Goal: Task Accomplishment & Management: Use online tool/utility

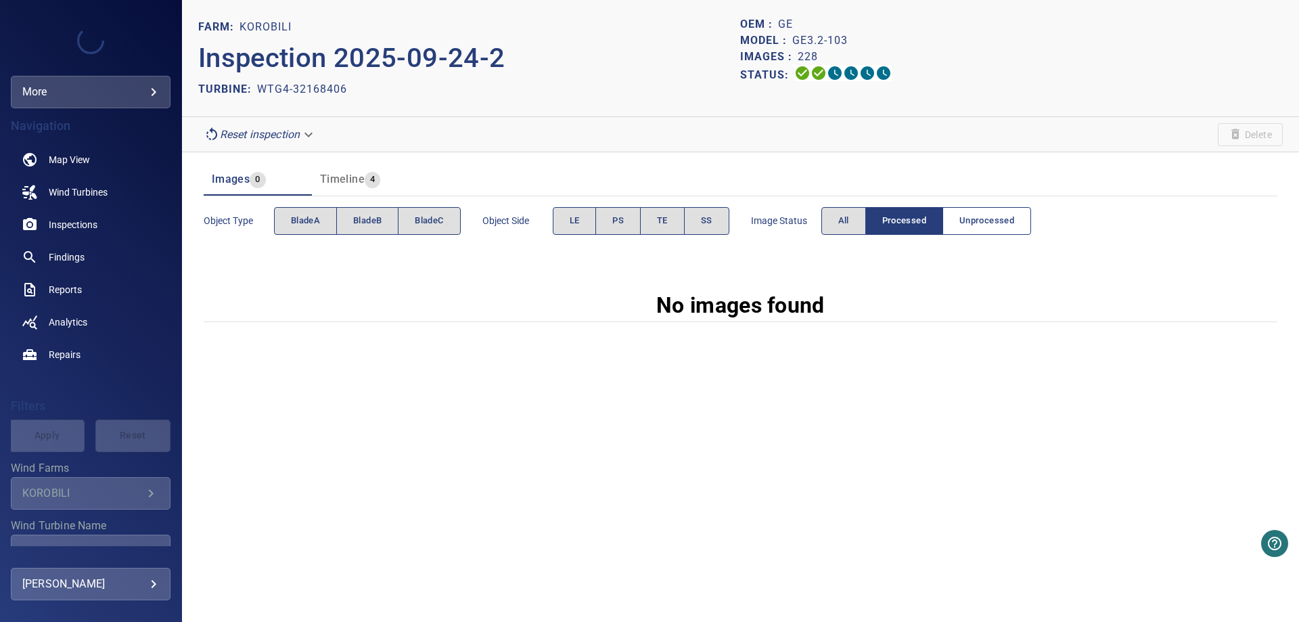
click at [992, 215] on span "Unprocessed" at bounding box center [986, 221] width 55 height 16
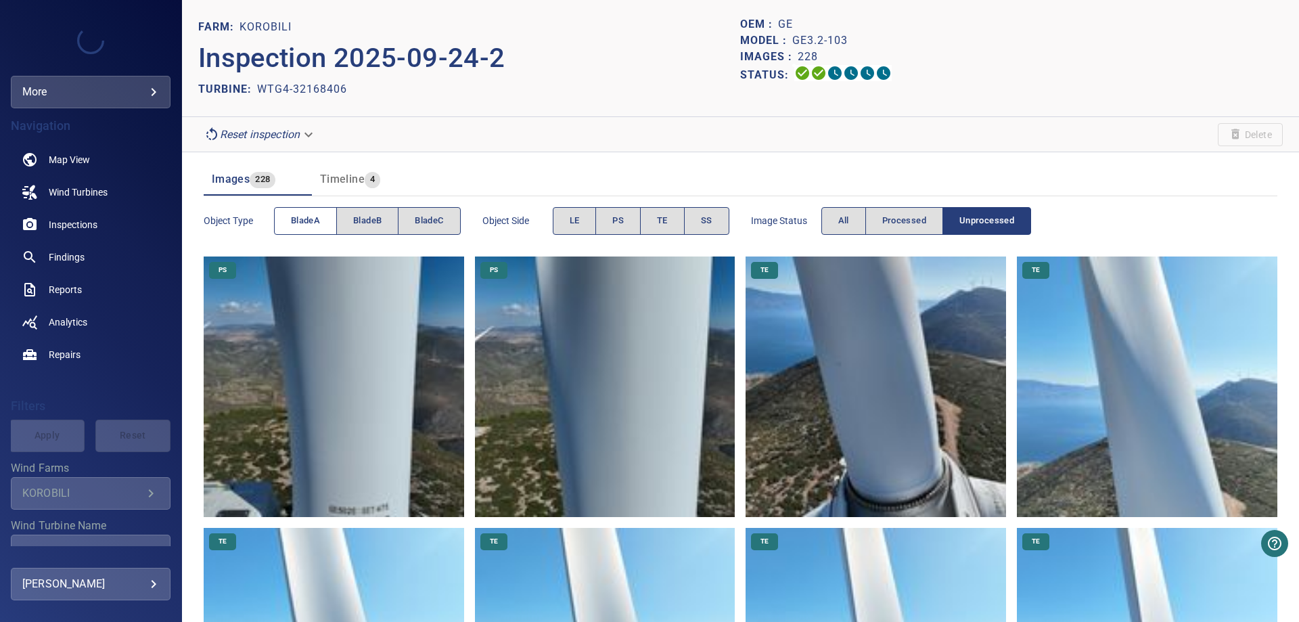
click at [292, 219] on span "bladeA" at bounding box center [305, 221] width 29 height 16
click at [373, 224] on span "bladeB" at bounding box center [367, 221] width 28 height 16
click at [317, 224] on span "bladeA" at bounding box center [305, 221] width 29 height 16
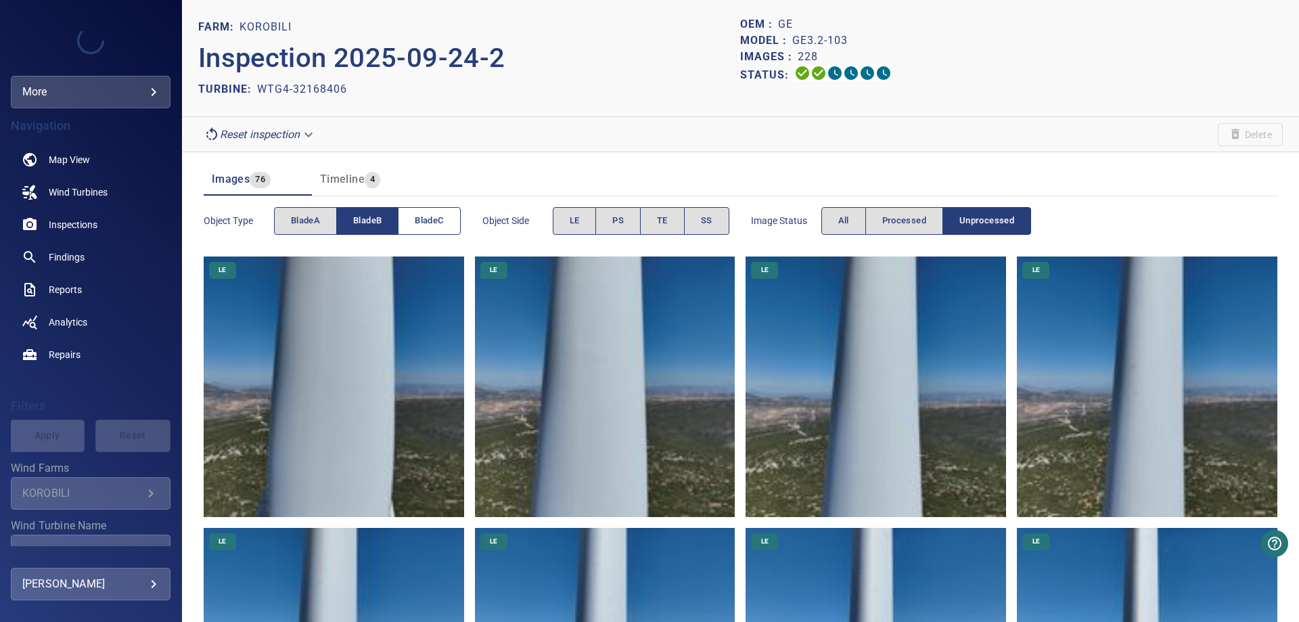
click at [421, 225] on span "bladeC" at bounding box center [429, 221] width 28 height 16
click at [366, 220] on span "bladeB" at bounding box center [367, 221] width 28 height 16
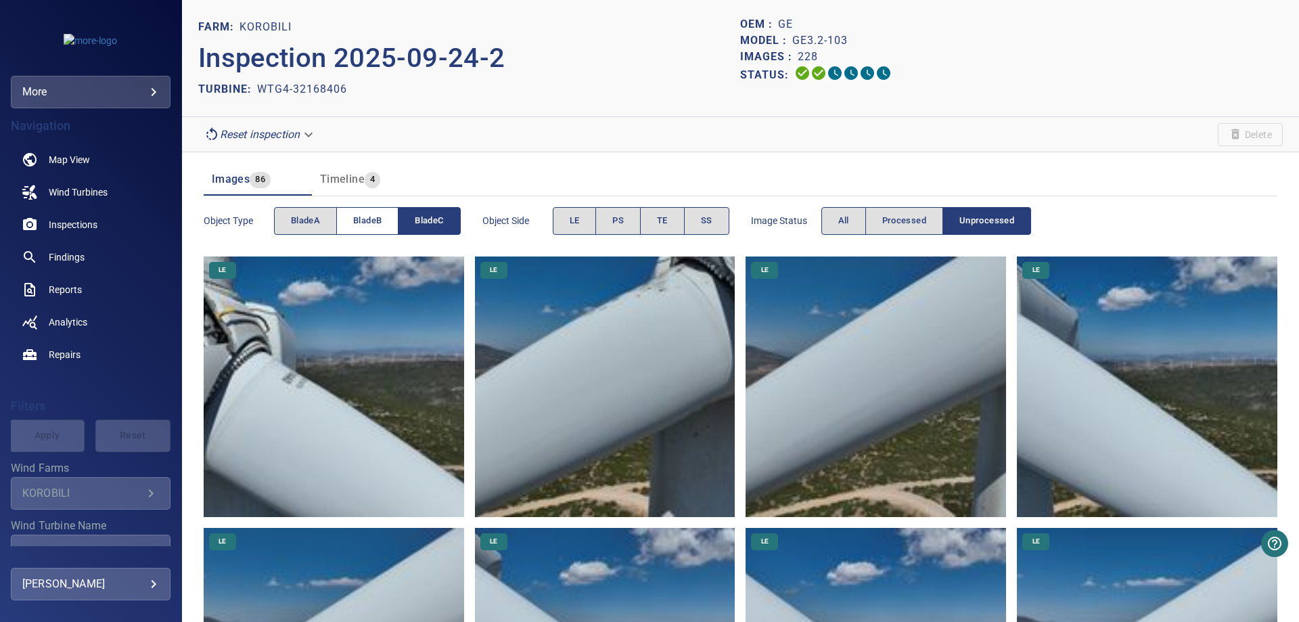
click at [371, 223] on span "bladeB" at bounding box center [367, 221] width 28 height 16
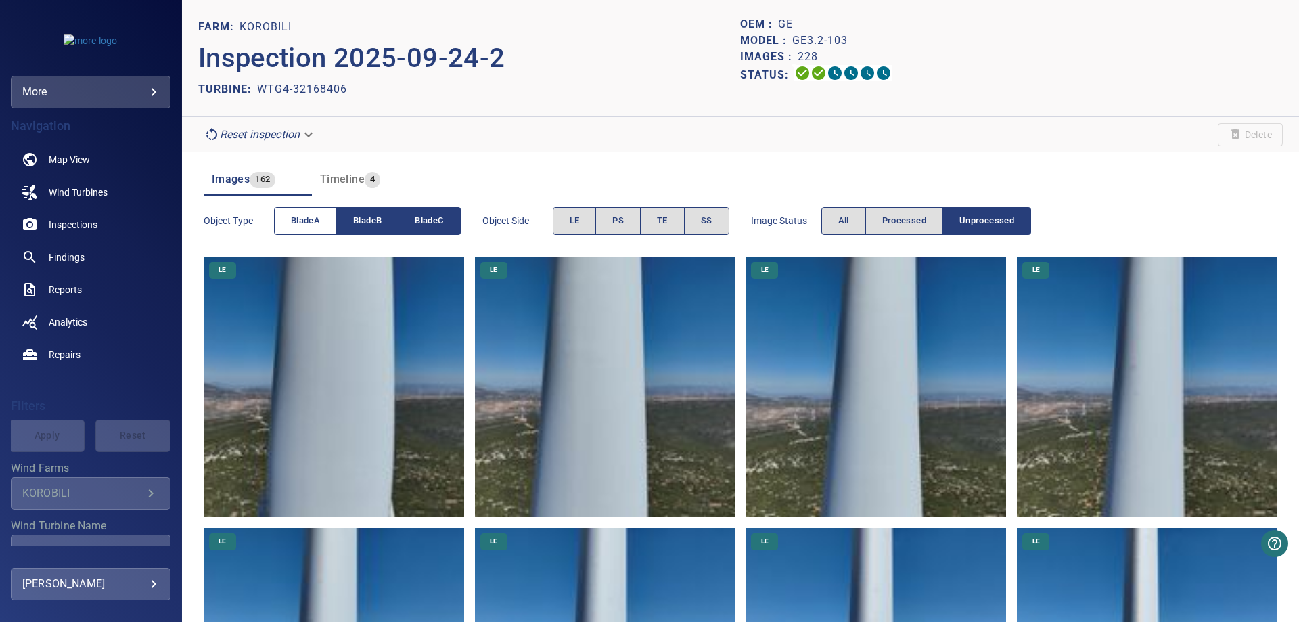
click at [304, 221] on span "bladeA" at bounding box center [305, 221] width 29 height 16
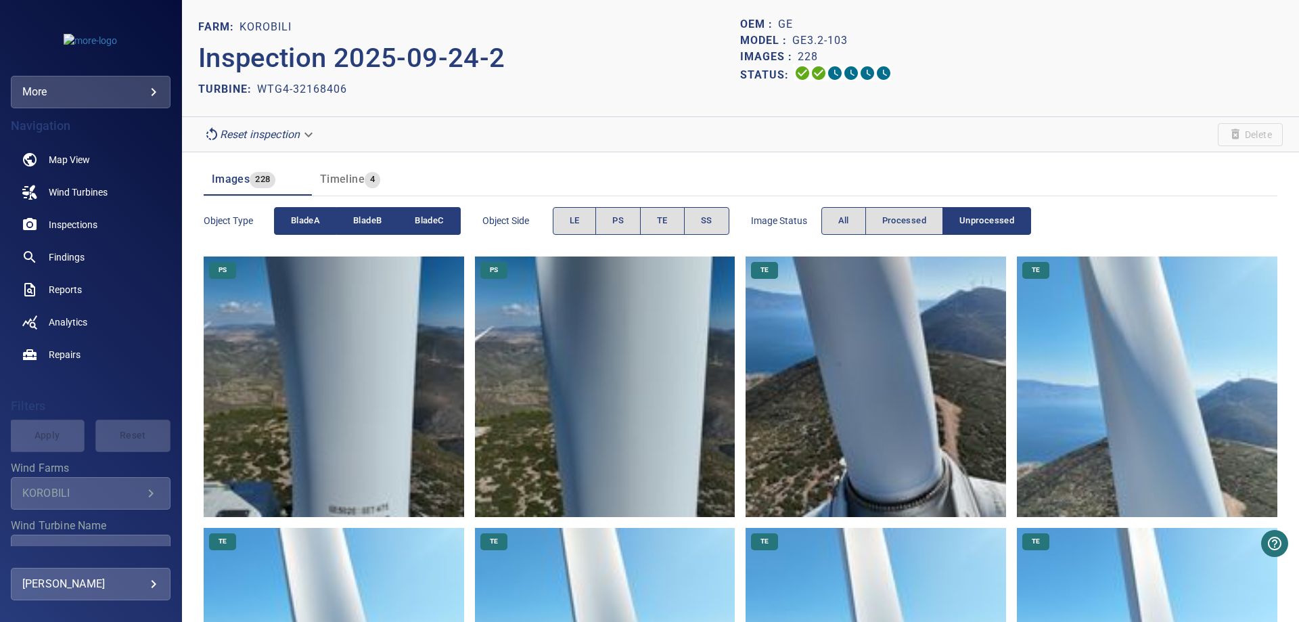
click at [373, 227] on span "bladeB" at bounding box center [367, 221] width 28 height 16
click at [423, 227] on span "bladeC" at bounding box center [429, 221] width 28 height 16
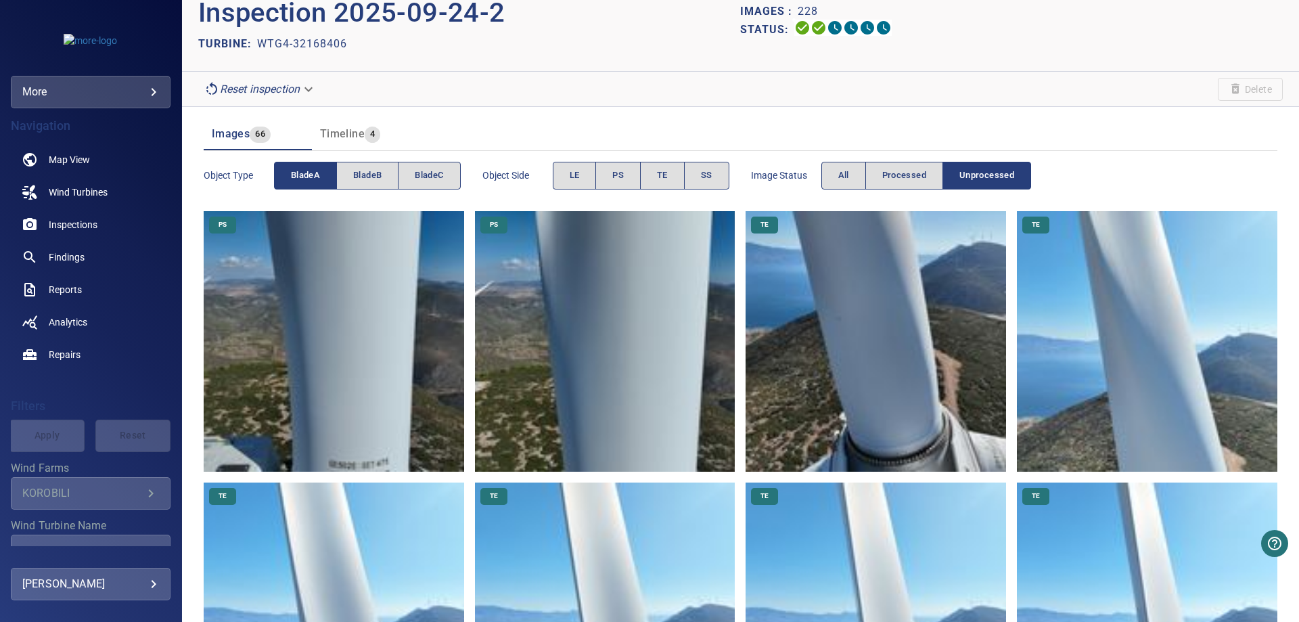
scroll to position [81, 0]
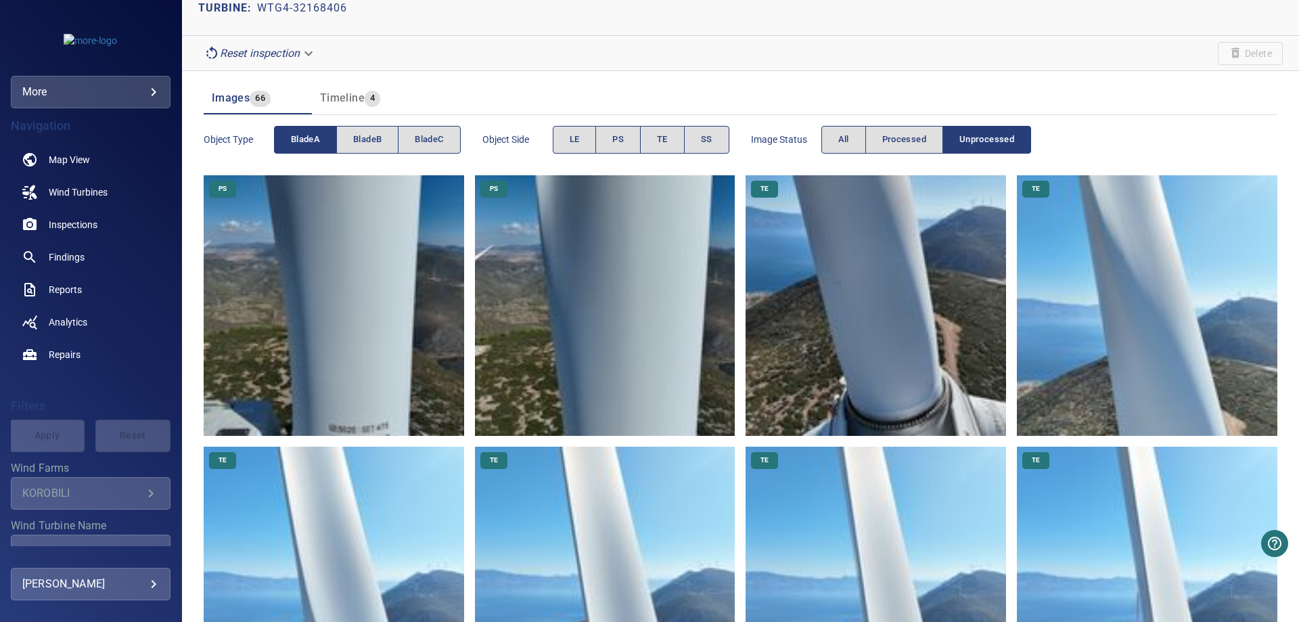
click at [302, 144] on span "bladeA" at bounding box center [305, 140] width 29 height 16
click at [354, 145] on span "bladeB" at bounding box center [367, 140] width 28 height 16
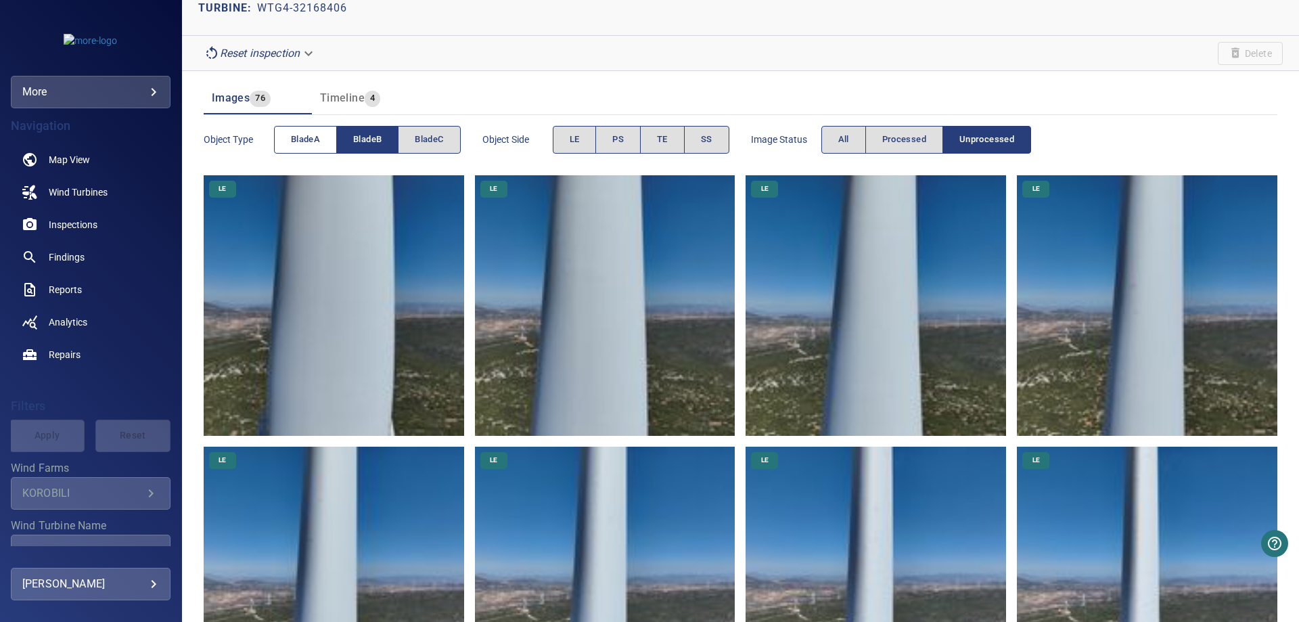
click at [310, 129] on button "bladeA" at bounding box center [305, 140] width 63 height 28
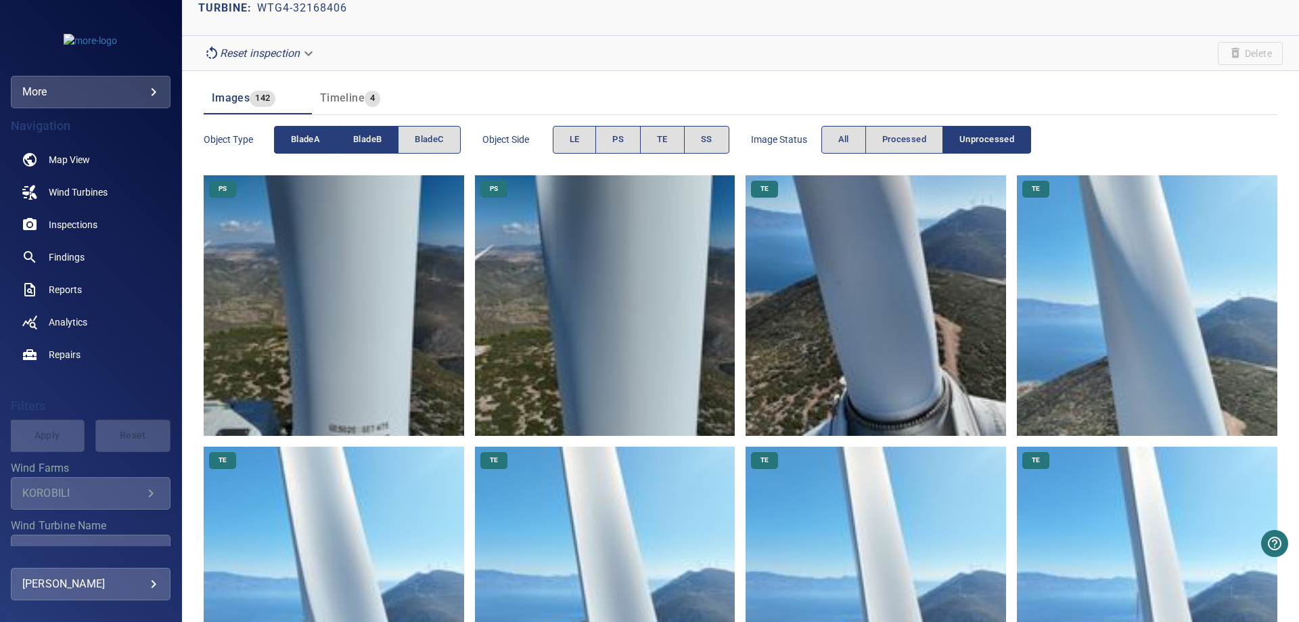
click at [363, 146] on span "bladeB" at bounding box center [367, 140] width 28 height 16
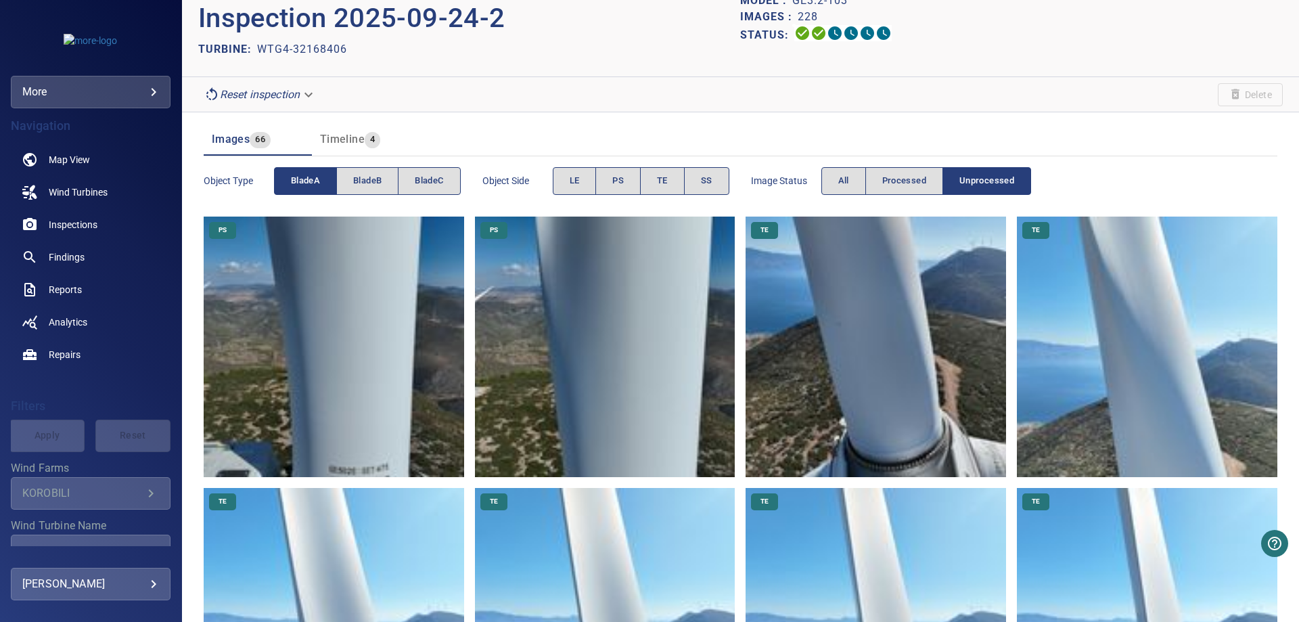
scroll to position [0, 0]
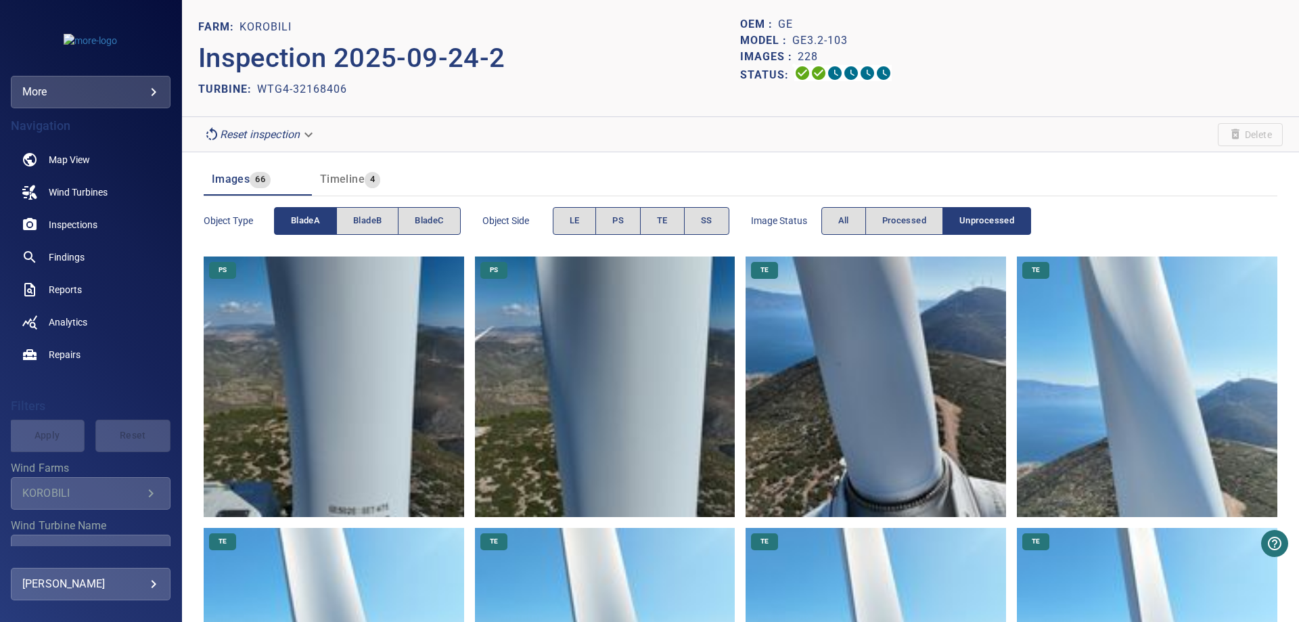
click at [890, 338] on img at bounding box center [875, 386] width 260 height 260
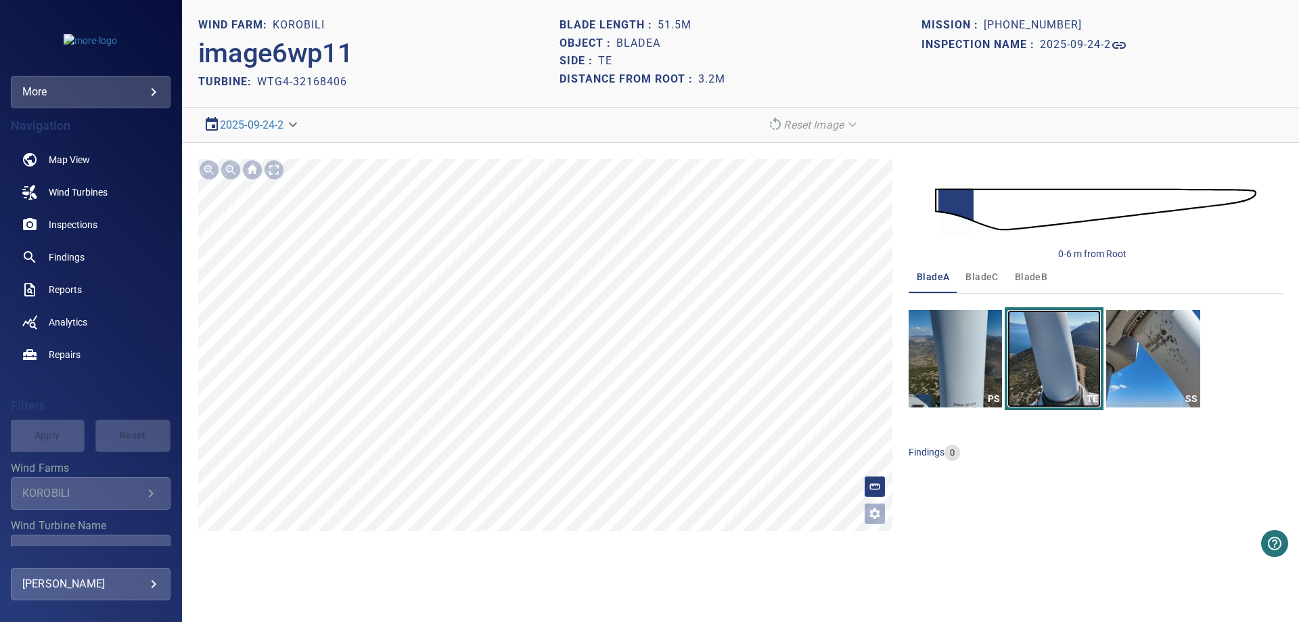
click at [1058, 369] on img "button" at bounding box center [1053, 358] width 93 height 97
click at [1150, 367] on img "button" at bounding box center [1152, 358] width 93 height 97
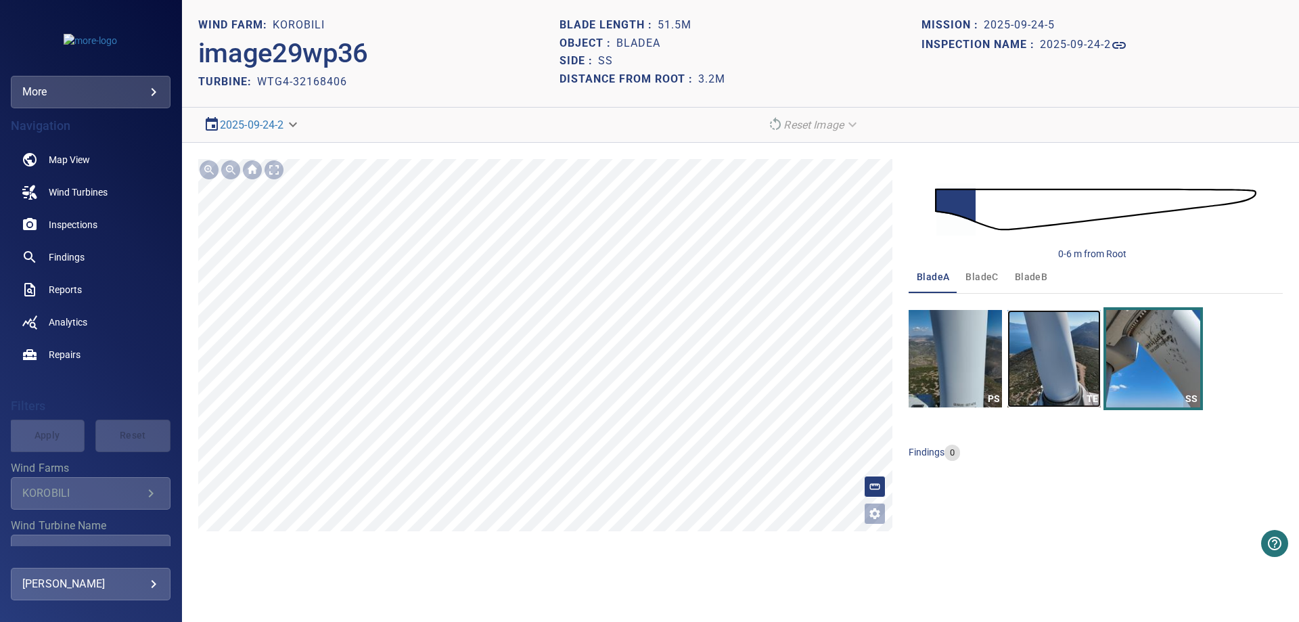
click at [1012, 335] on img "button" at bounding box center [1053, 358] width 93 height 97
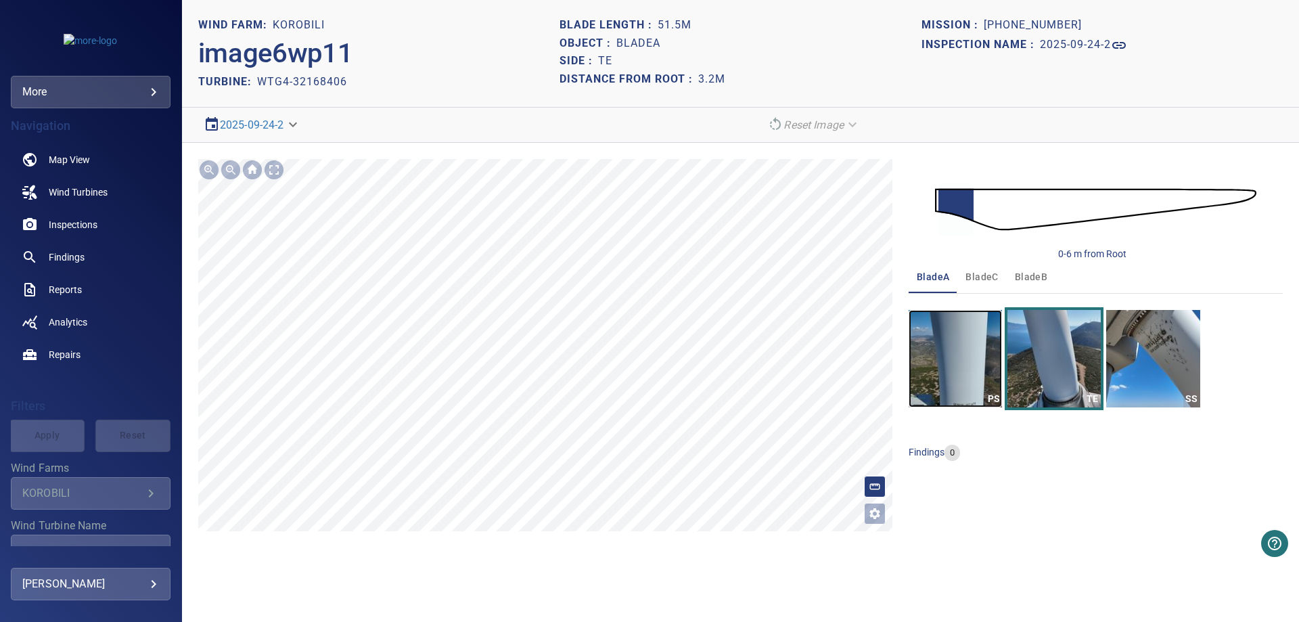
click at [937, 346] on img "button" at bounding box center [954, 358] width 93 height 97
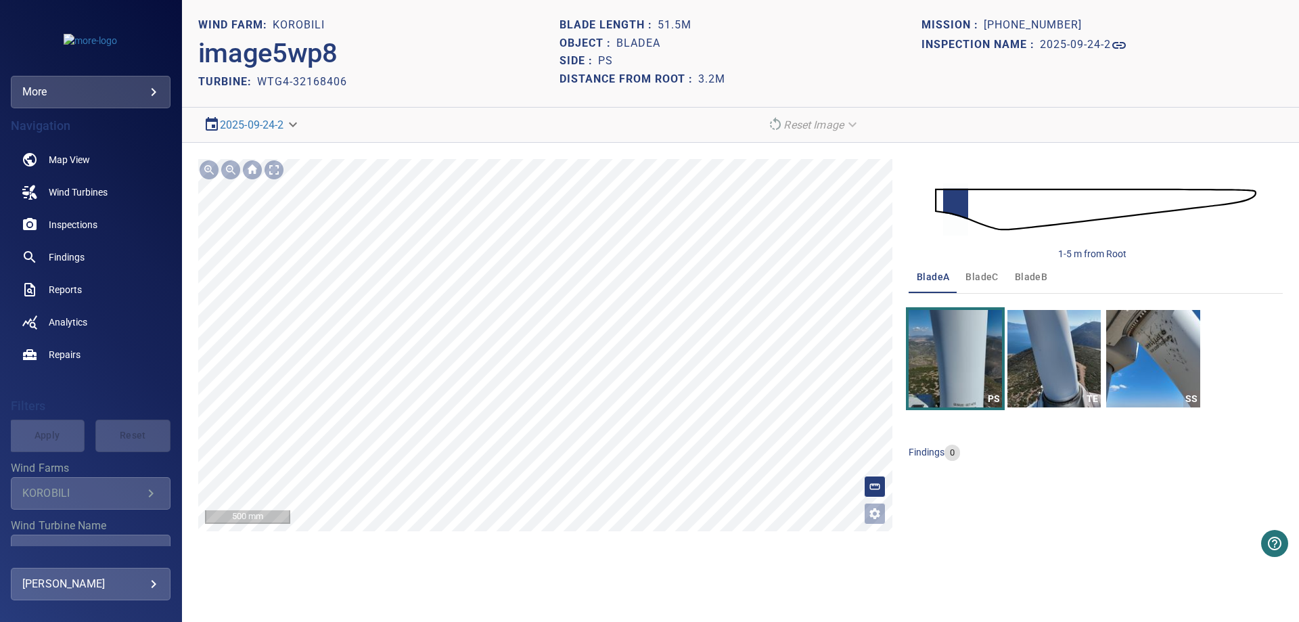
click at [767, 556] on section "**********" at bounding box center [740, 311] width 1117 height 622
click at [1129, 354] on img "button" at bounding box center [1152, 358] width 93 height 97
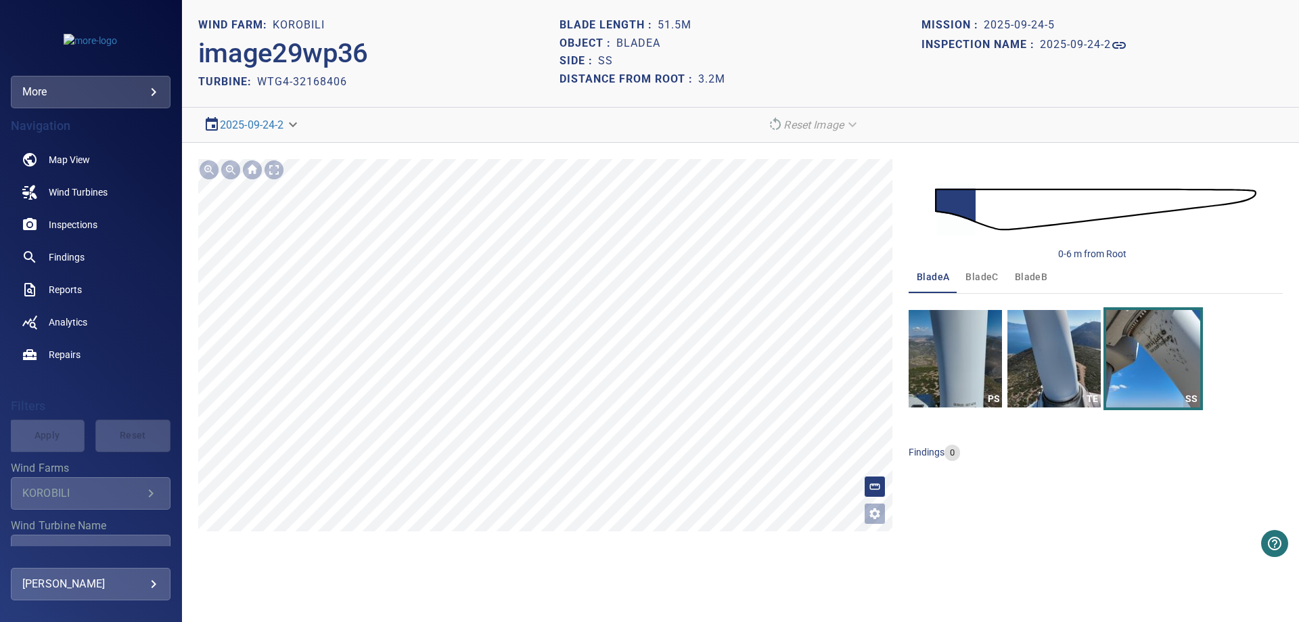
click at [288, 125] on body "**********" at bounding box center [649, 311] width 1299 height 622
click at [402, 134] on div at bounding box center [649, 311] width 1299 height 622
drag, startPoint x: 900, startPoint y: 91, endPoint x: 879, endPoint y: 100, distance: 22.7
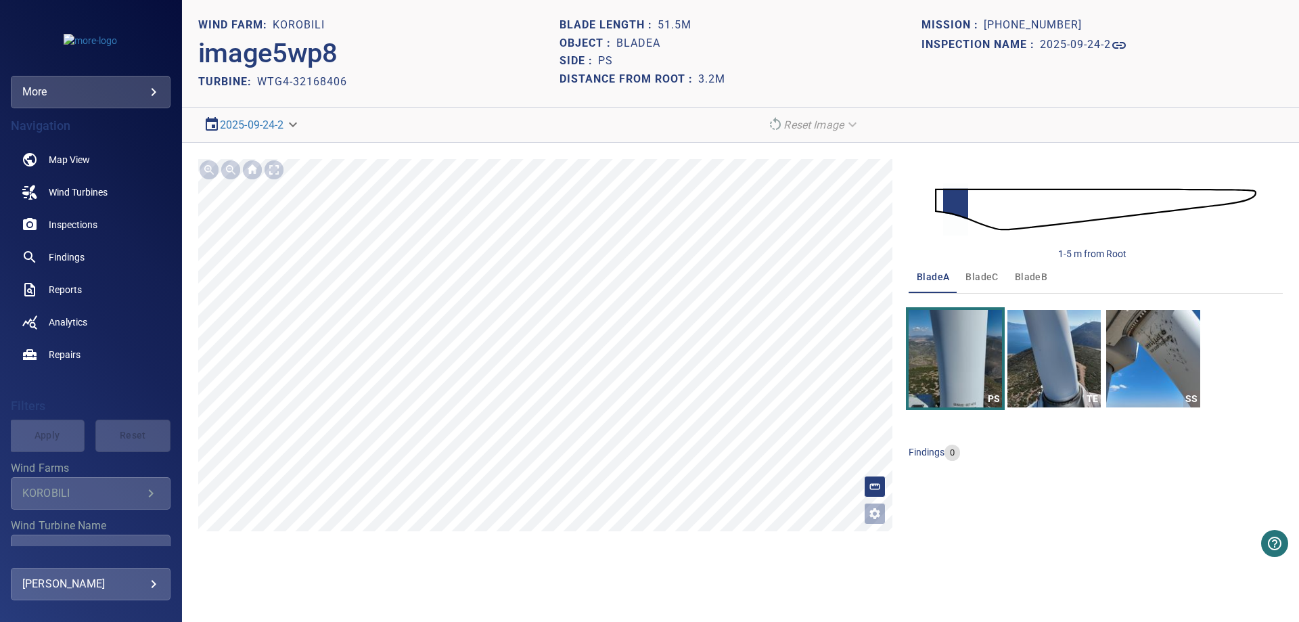
drag, startPoint x: 853, startPoint y: 141, endPoint x: 841, endPoint y: 147, distance: 13.3
